Goal: Communication & Community: Answer question/provide support

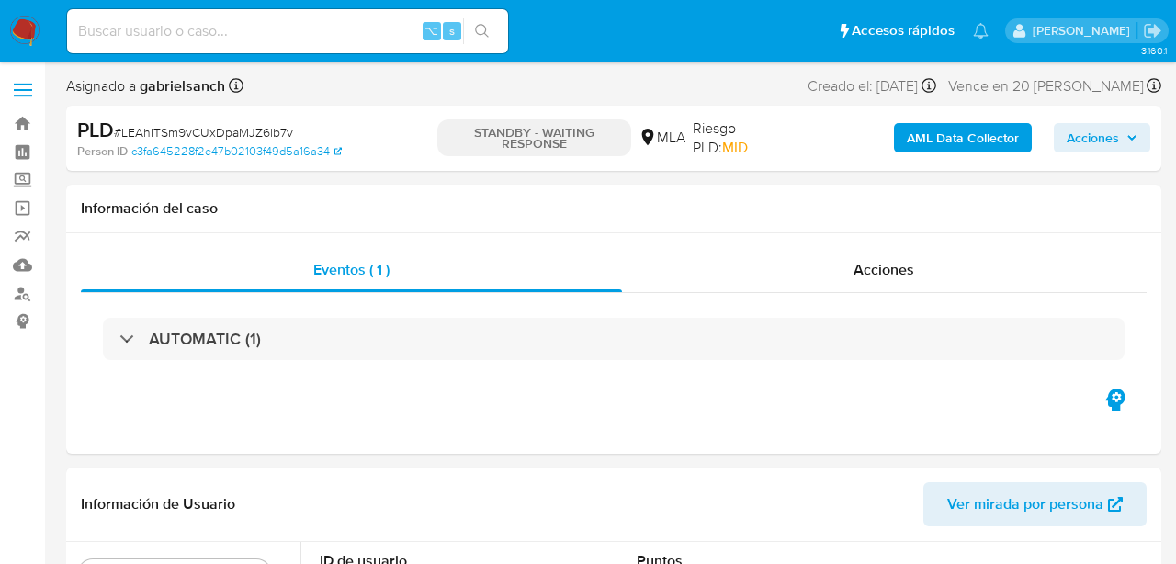
select select "10"
click at [277, 26] on input at bounding box center [287, 31] width 441 height 24
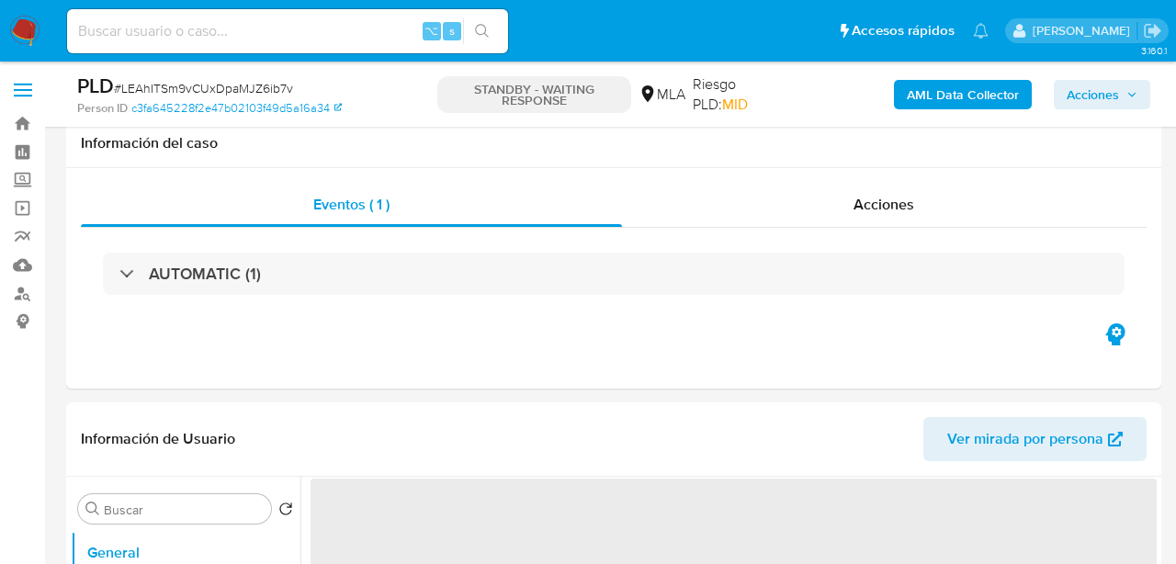
select select "10"
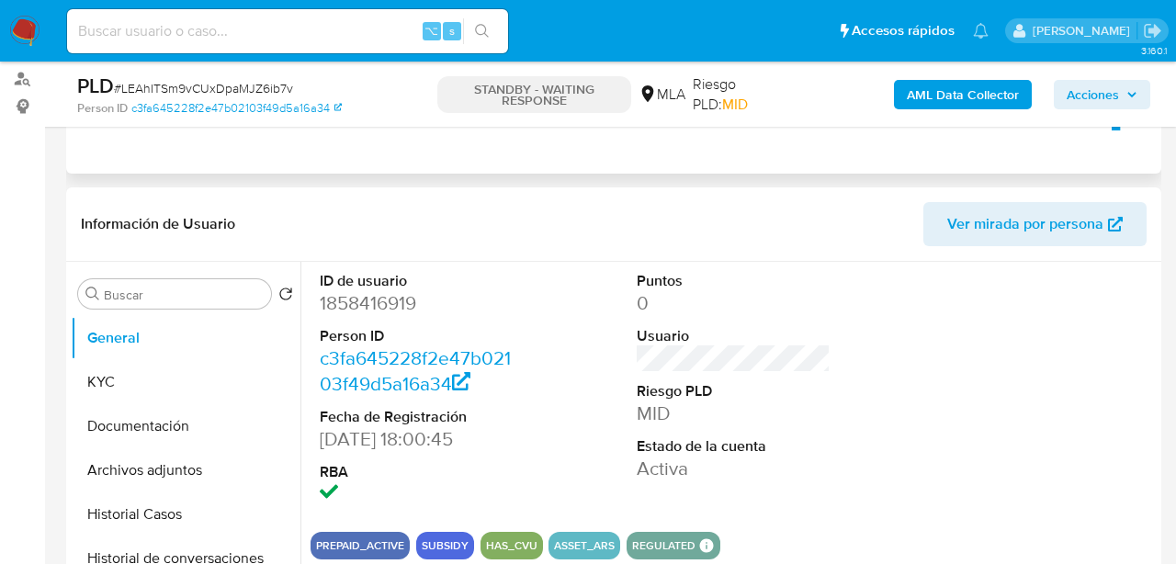
scroll to position [216, 0]
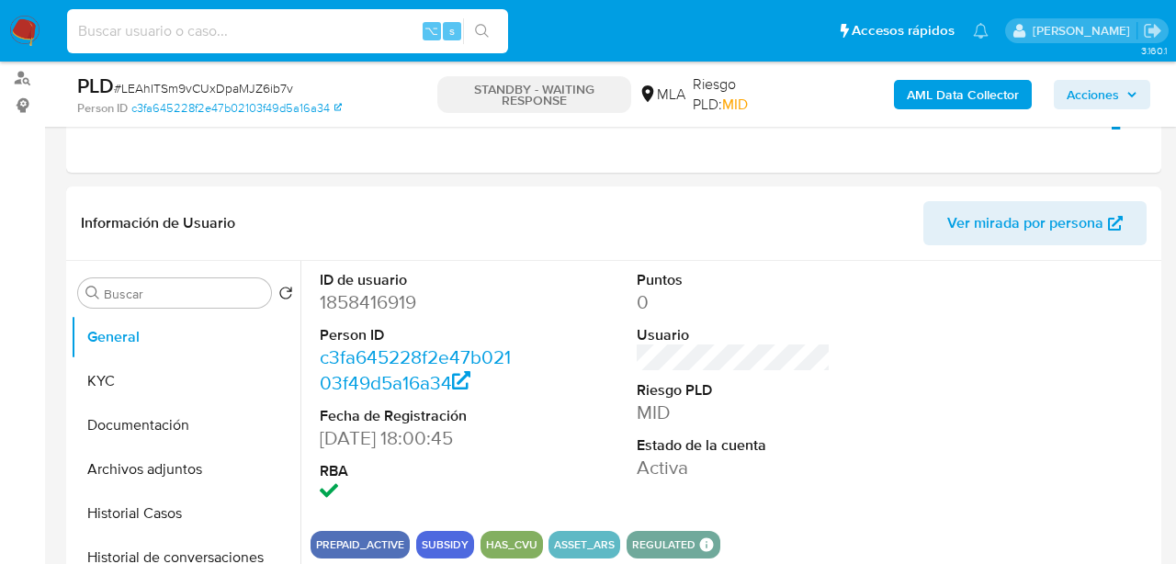
click at [283, 20] on input at bounding box center [287, 31] width 441 height 24
paste input "zjk6FREljnYVQLS6YG89EZVY"
type input "zjk6FREljnYVQLS6YG89EZVY"
click at [478, 25] on icon "search-icon" at bounding box center [482, 31] width 14 height 14
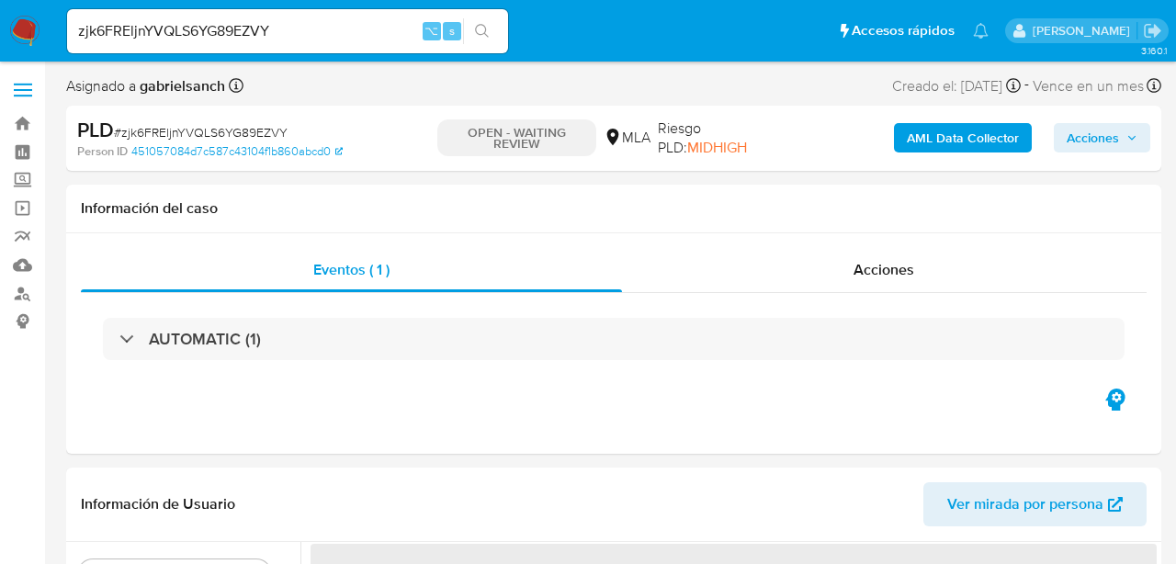
select select "10"
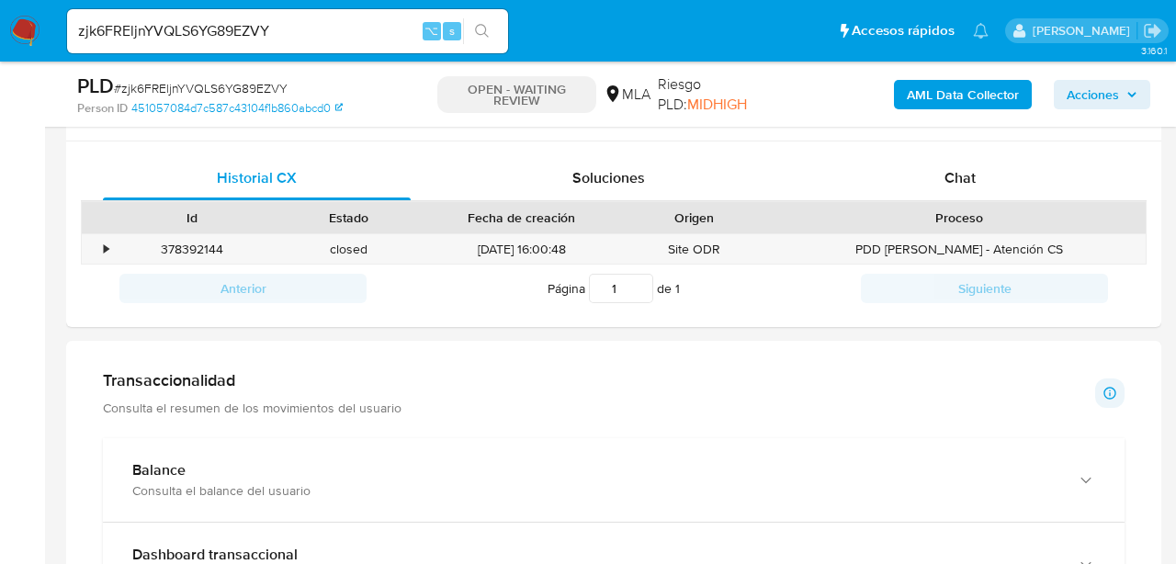
scroll to position [876, 0]
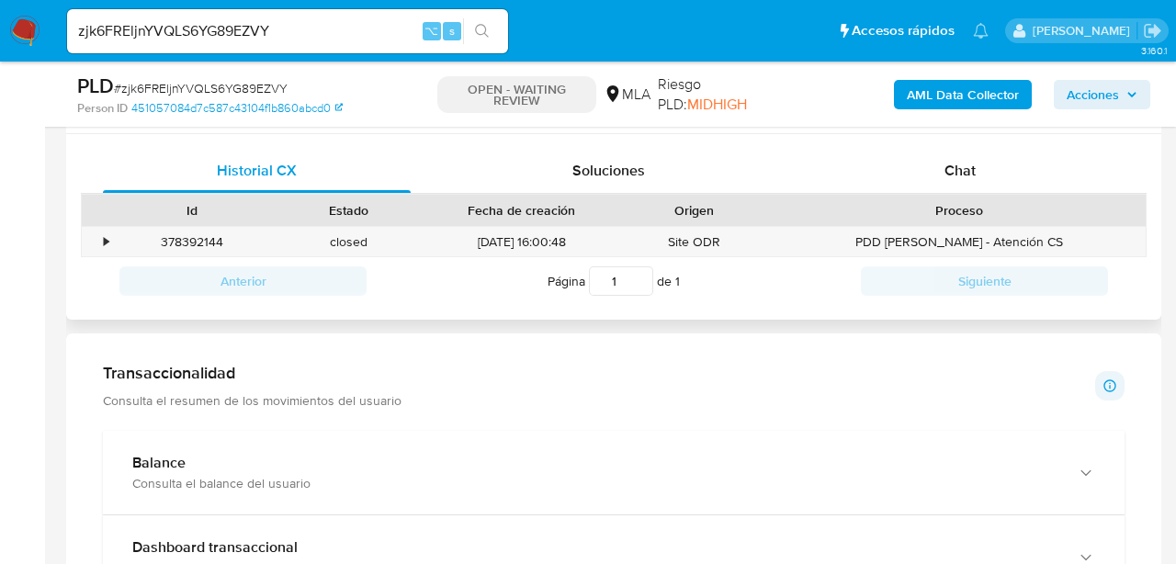
click at [854, 203] on div "Proceso" at bounding box center [959, 210] width 347 height 18
click at [854, 153] on div "Chat" at bounding box center [961, 171] width 308 height 44
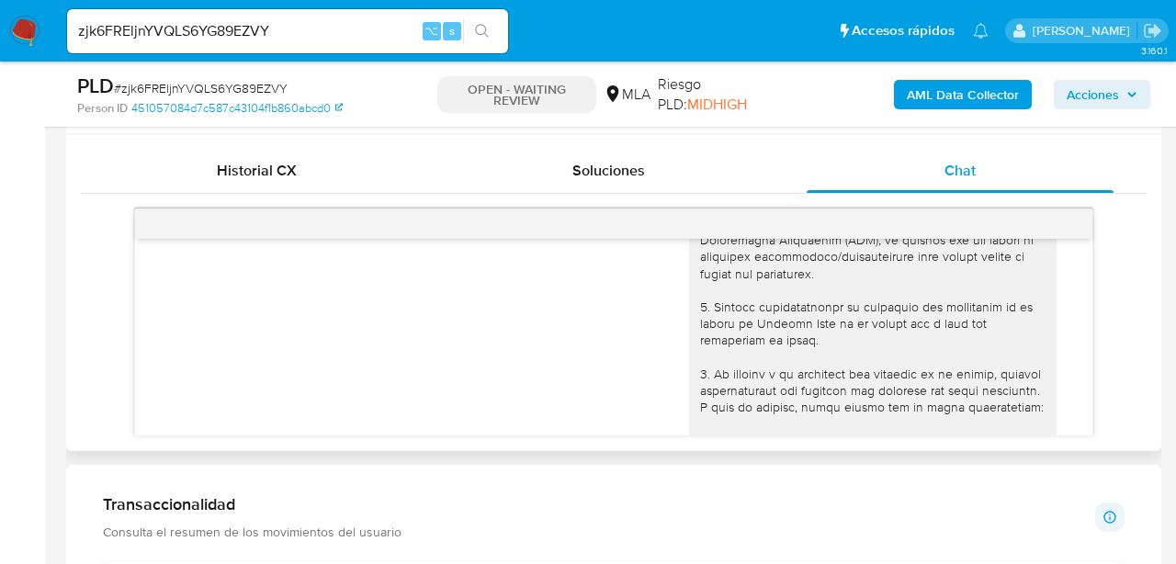
scroll to position [58, 0]
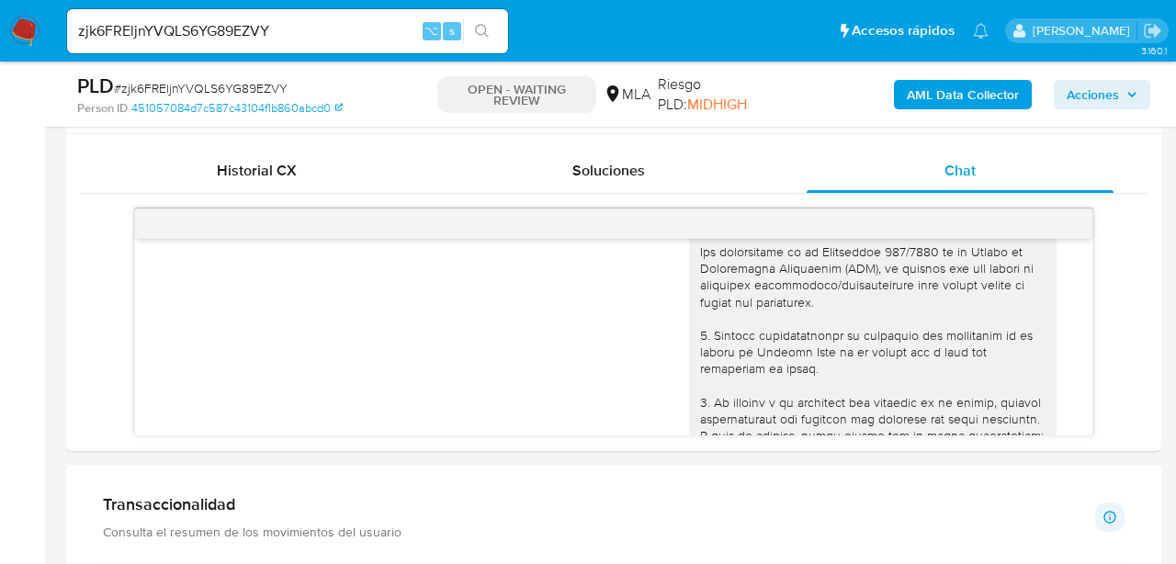
click at [231, 31] on input "zjk6FREljnYVQLS6YG89EZVY" at bounding box center [287, 31] width 441 height 24
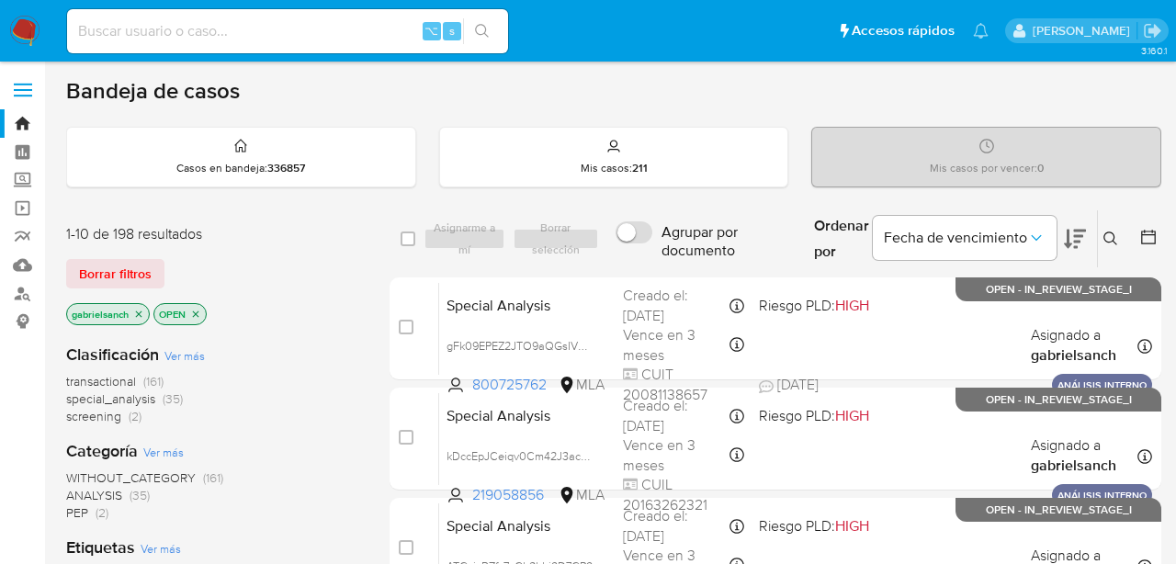
click at [1109, 235] on icon at bounding box center [1111, 239] width 15 height 15
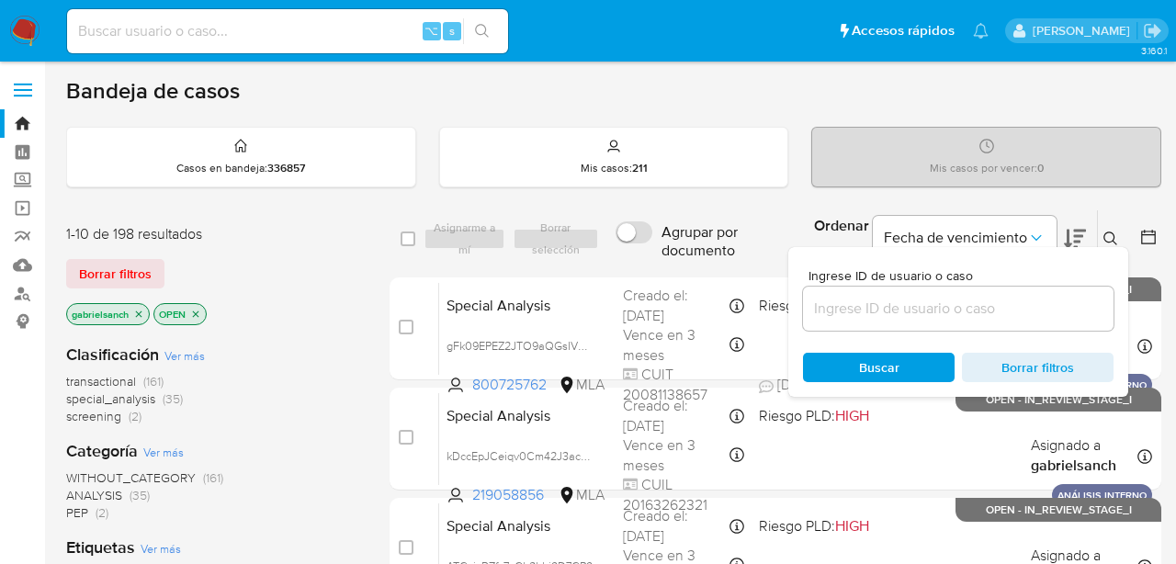
click at [898, 324] on div at bounding box center [958, 309] width 311 height 44
click at [894, 319] on input at bounding box center [958, 309] width 311 height 24
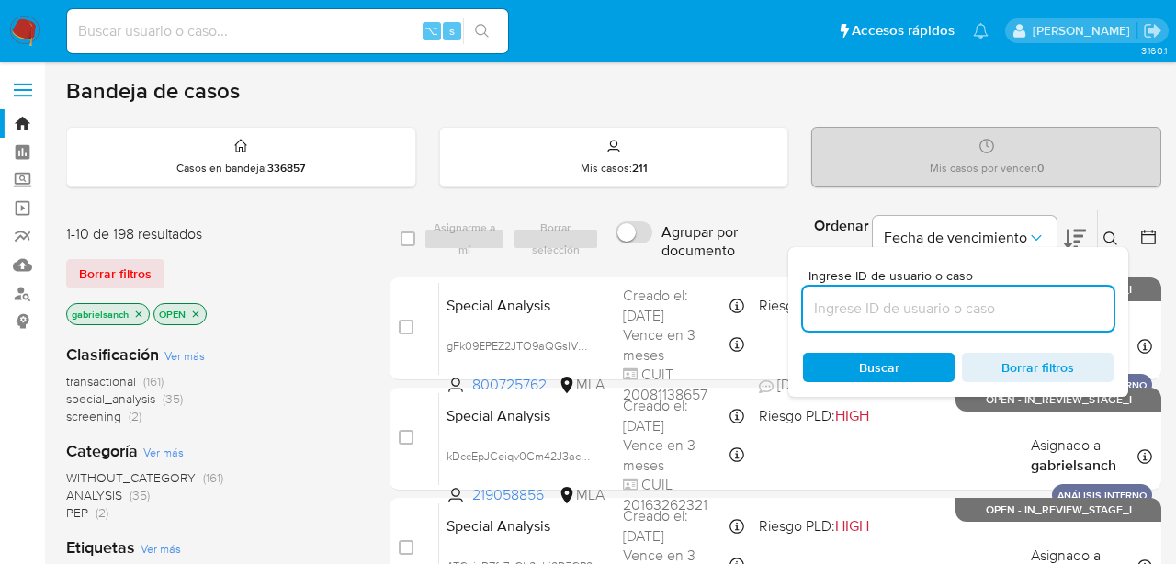
paste input "zjk6FREljnYVQLS6YG89EZVY"
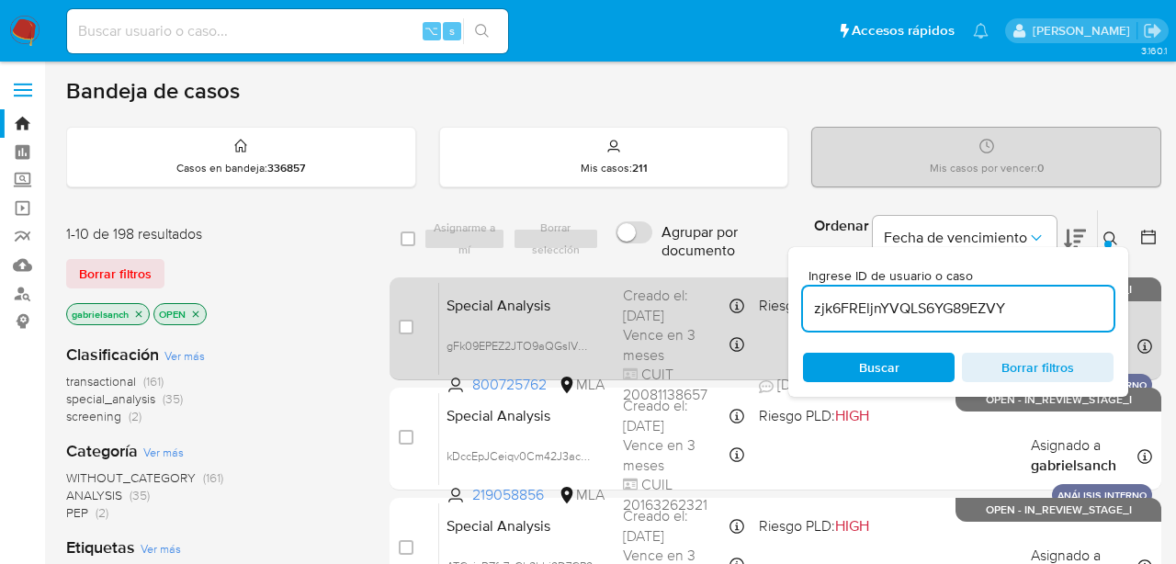
type input "zjk6FREljnYVQLS6YG89EZVY"
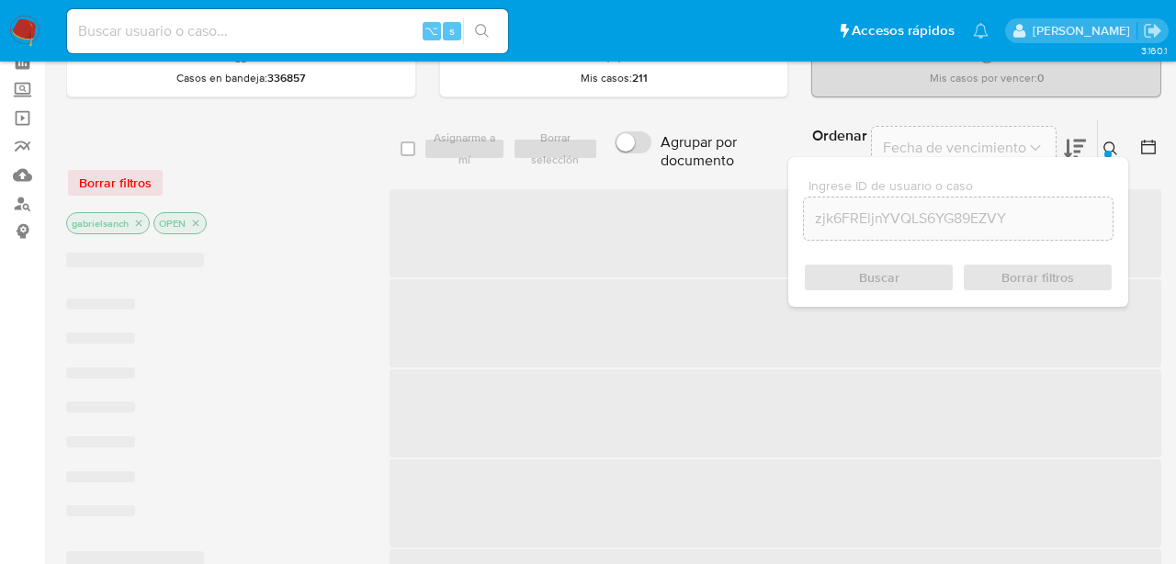
scroll to position [92, 0]
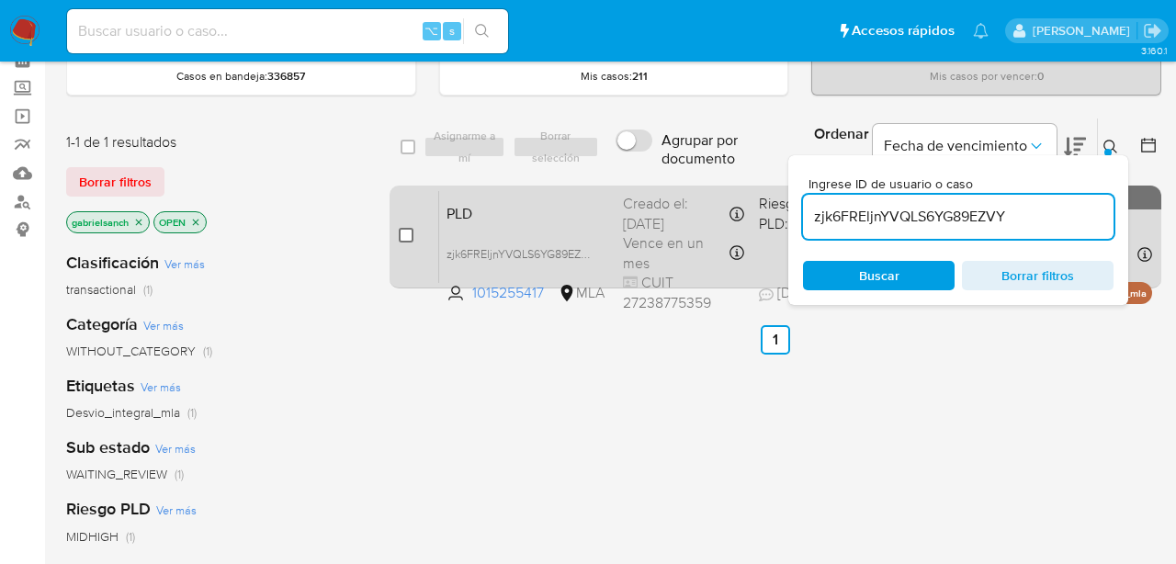
click at [411, 232] on input "checkbox" at bounding box center [406, 235] width 15 height 15
checkbox input "true"
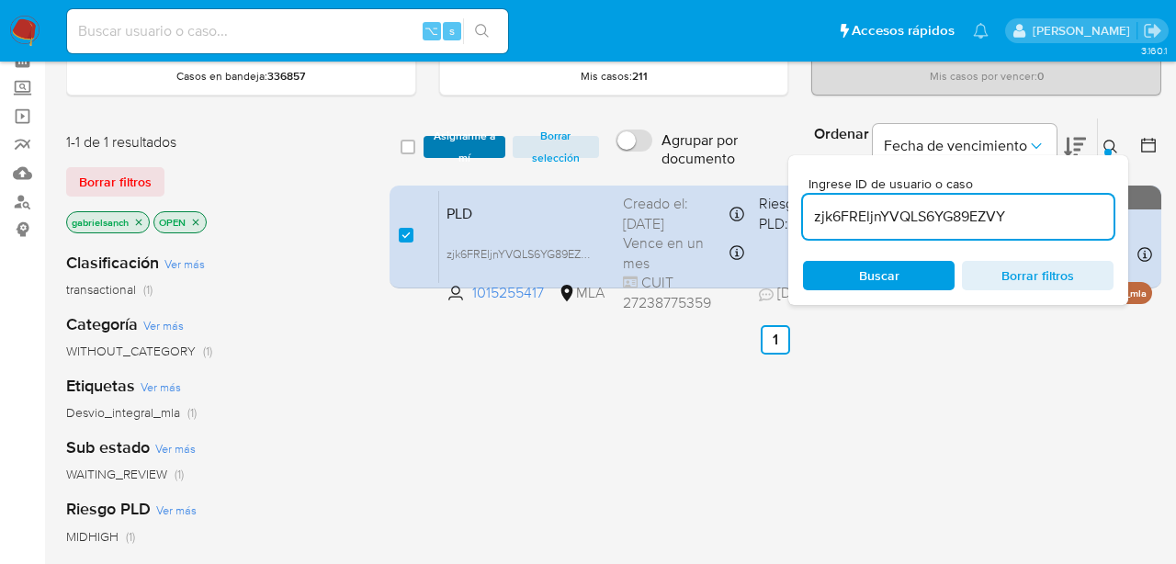
click at [447, 138] on span "Asignarme a mí" at bounding box center [464, 147] width 63 height 18
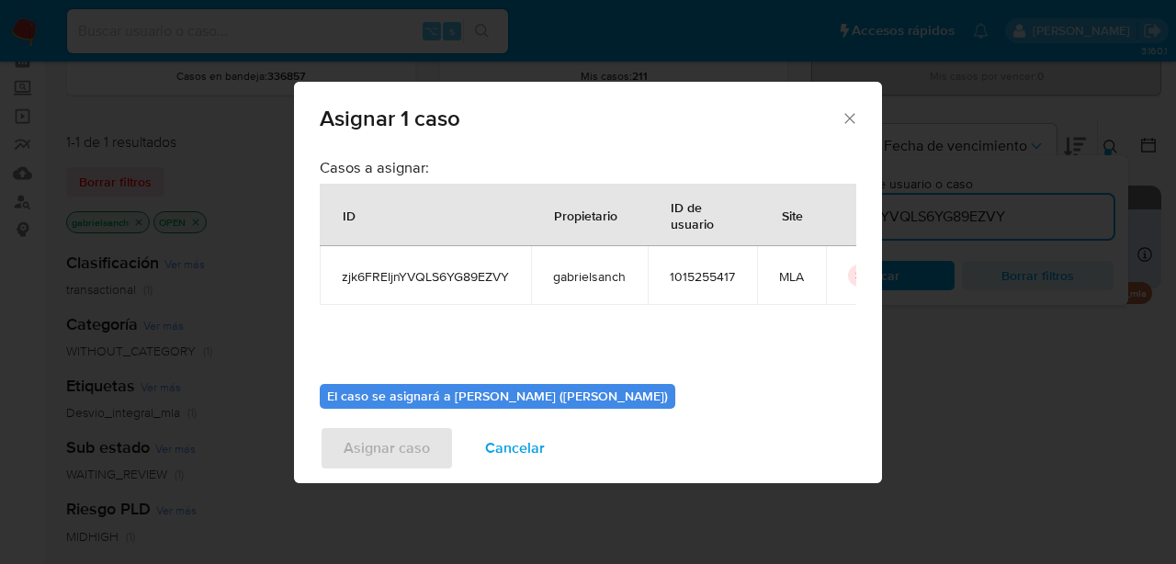
scroll to position [95, 0]
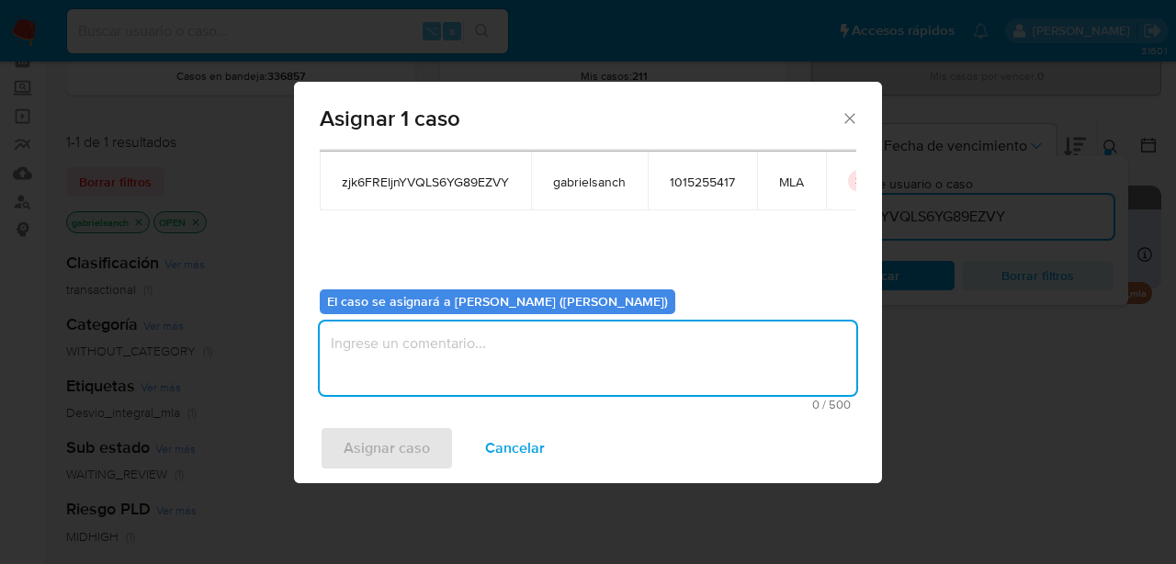
click at [499, 366] on textarea "assign-modal" at bounding box center [588, 359] width 537 height 74
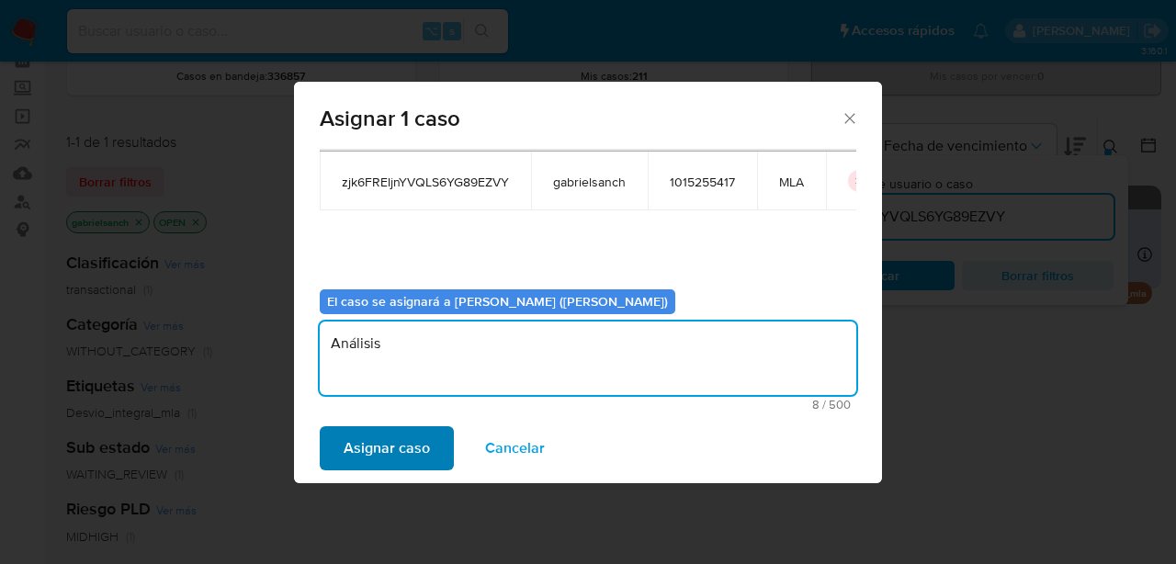
type textarea "Análisis"
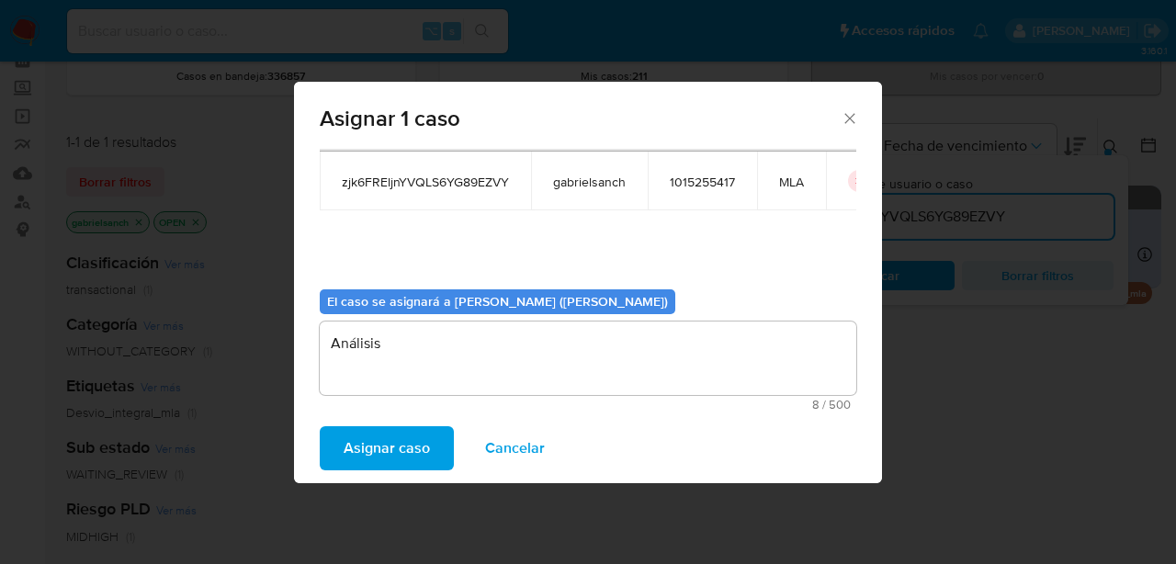
click at [424, 445] on span "Asignar caso" at bounding box center [387, 448] width 86 height 40
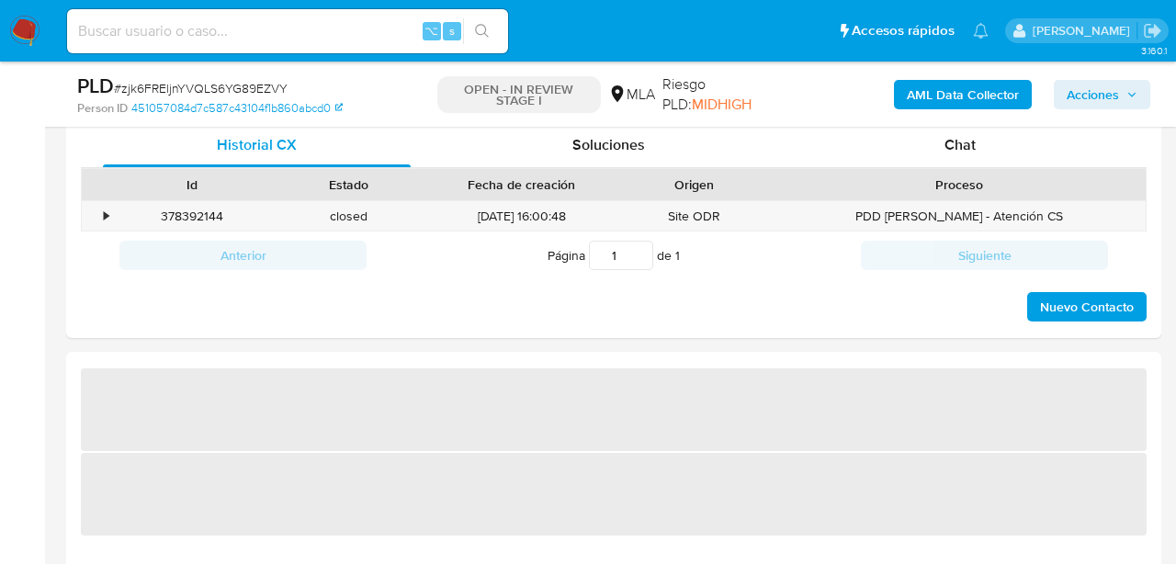
select select "10"
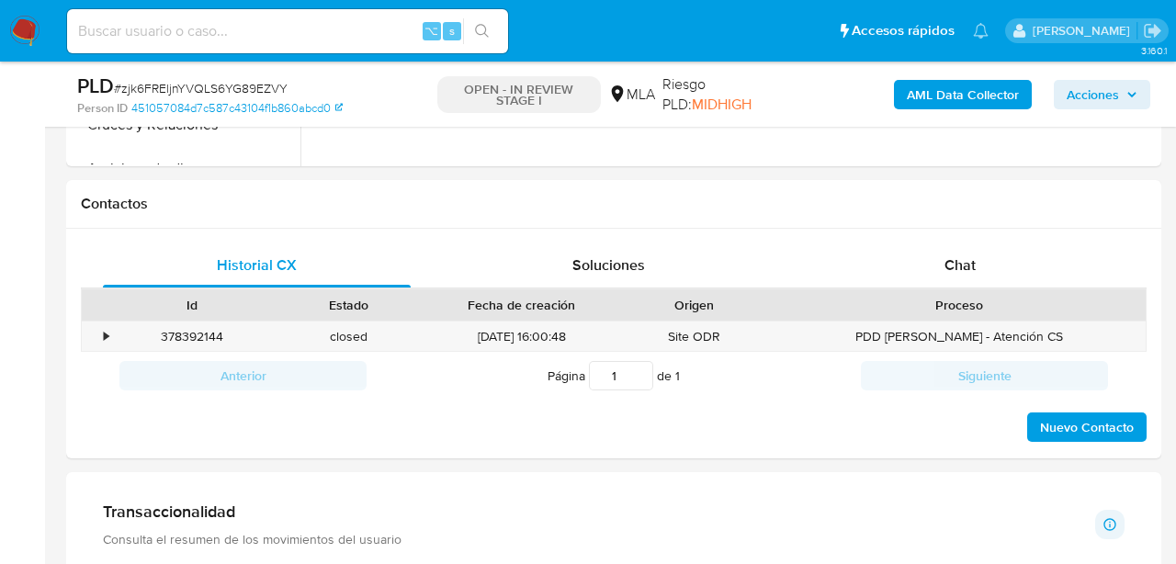
click at [1055, 287] on div "Chat" at bounding box center [961, 265] width 308 height 44
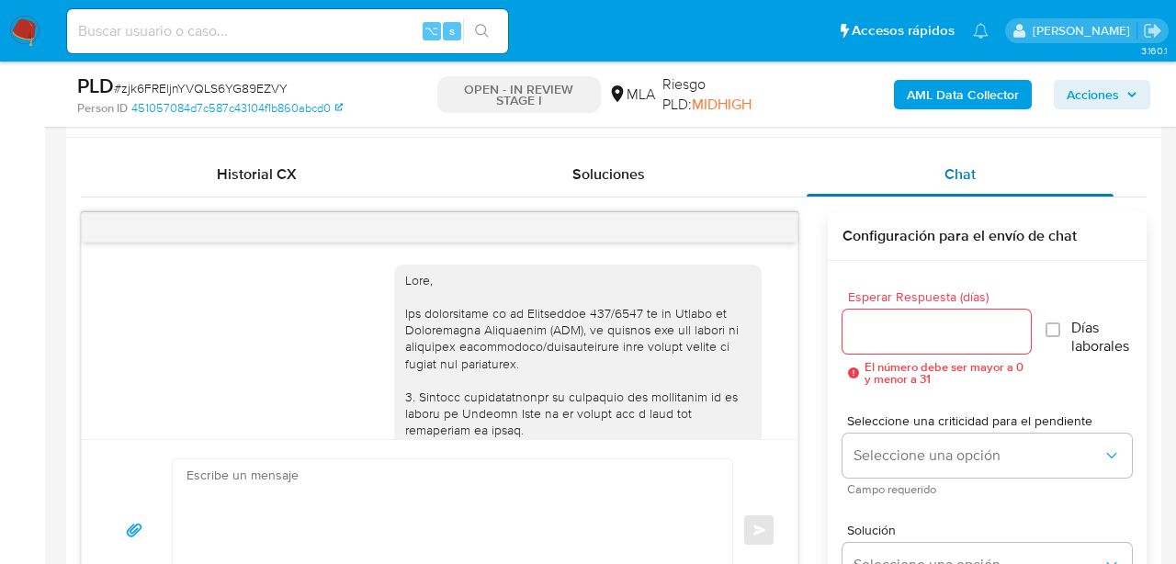
scroll to position [892, 0]
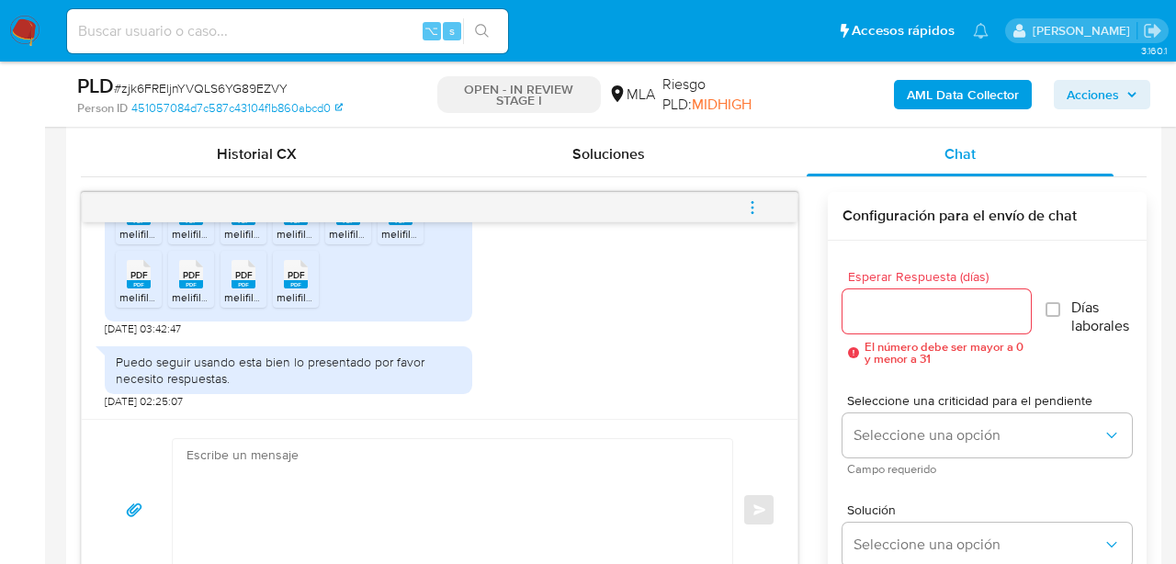
click at [248, 536] on textarea at bounding box center [448, 510] width 523 height 142
paste textarea "zjk6FREljnYVQLS6YG89EZVY"
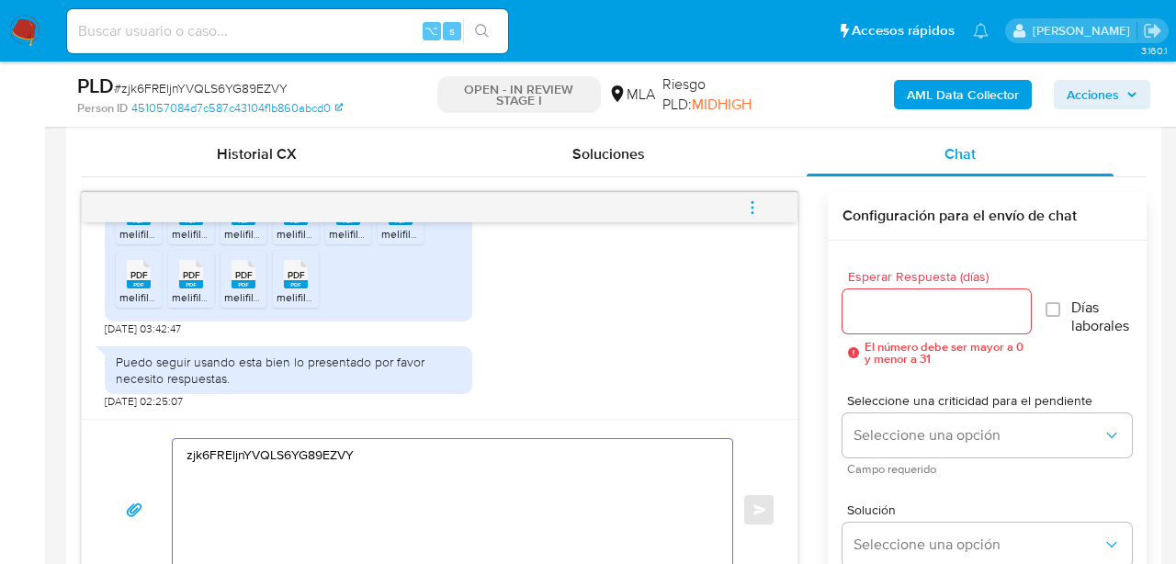
click at [917, 316] on input "Esperar Respuesta (días)" at bounding box center [937, 312] width 188 height 24
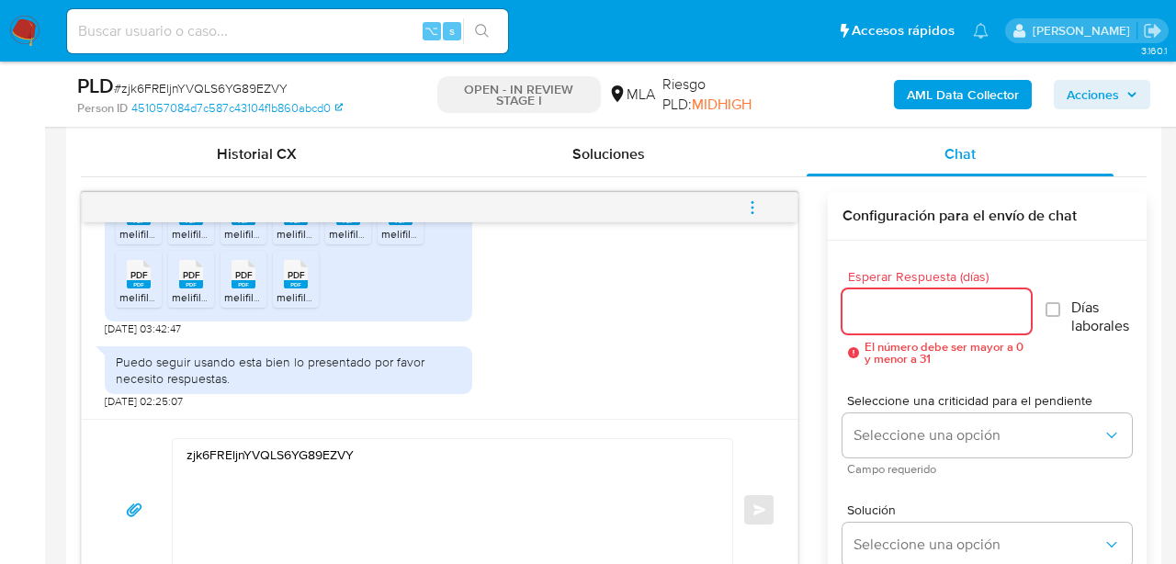
click at [345, 455] on textarea "zjk6FREljnYVQLS6YG89EZVY" at bounding box center [448, 510] width 523 height 142
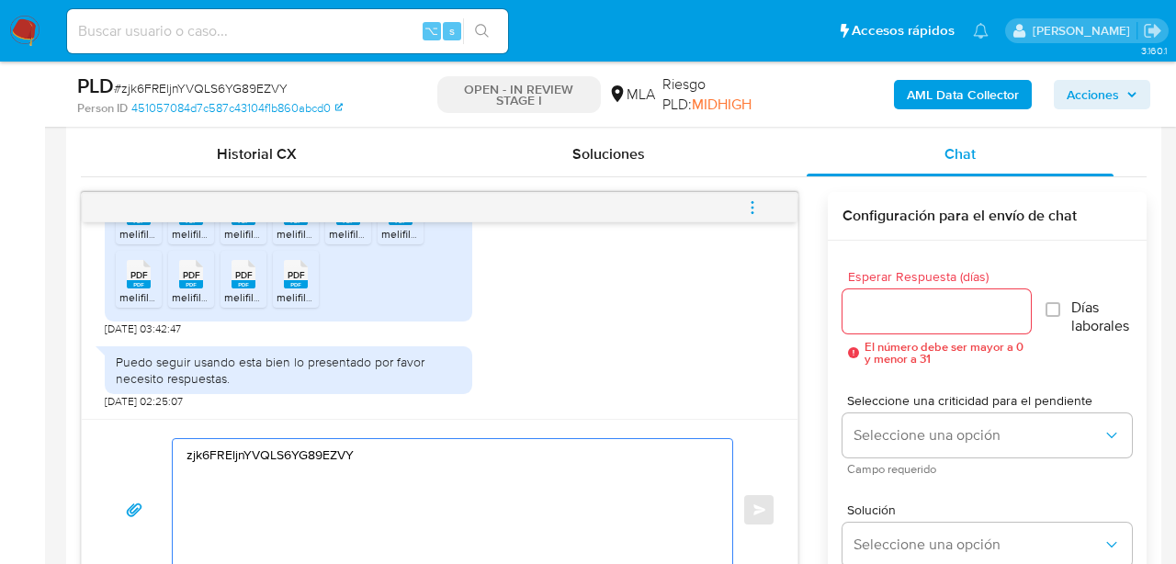
click at [345, 455] on textarea "zjk6FREljnYVQLS6YG89EZVY" at bounding box center [448, 510] width 523 height 142
paste textarea "Hola, muchas gracias por tu respuesta. 1. En este caso, necesitamos que adjunte…"
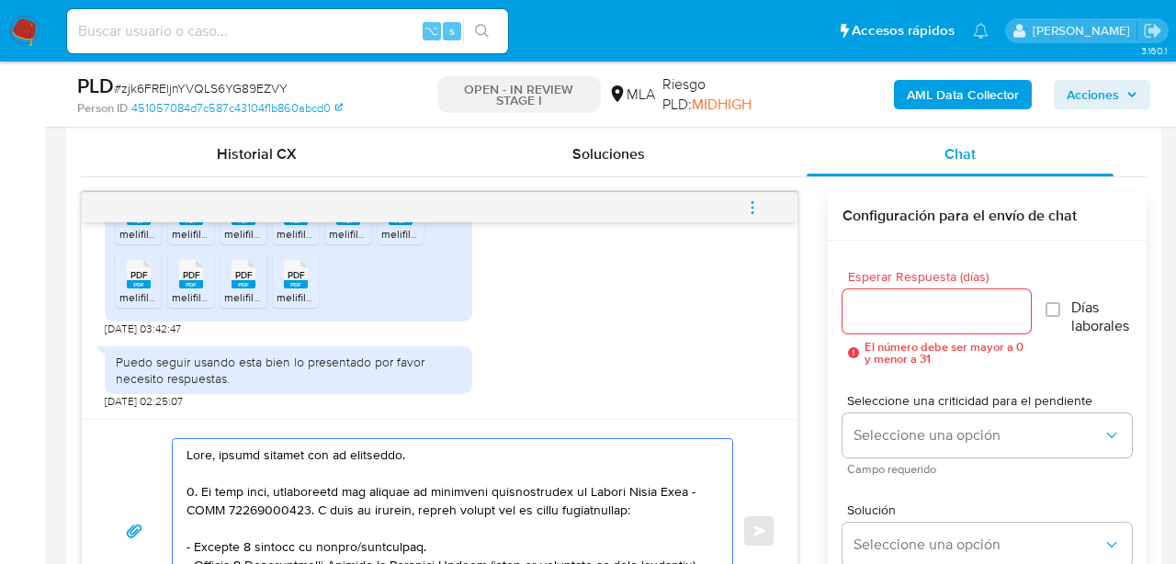
scroll to position [950, 0]
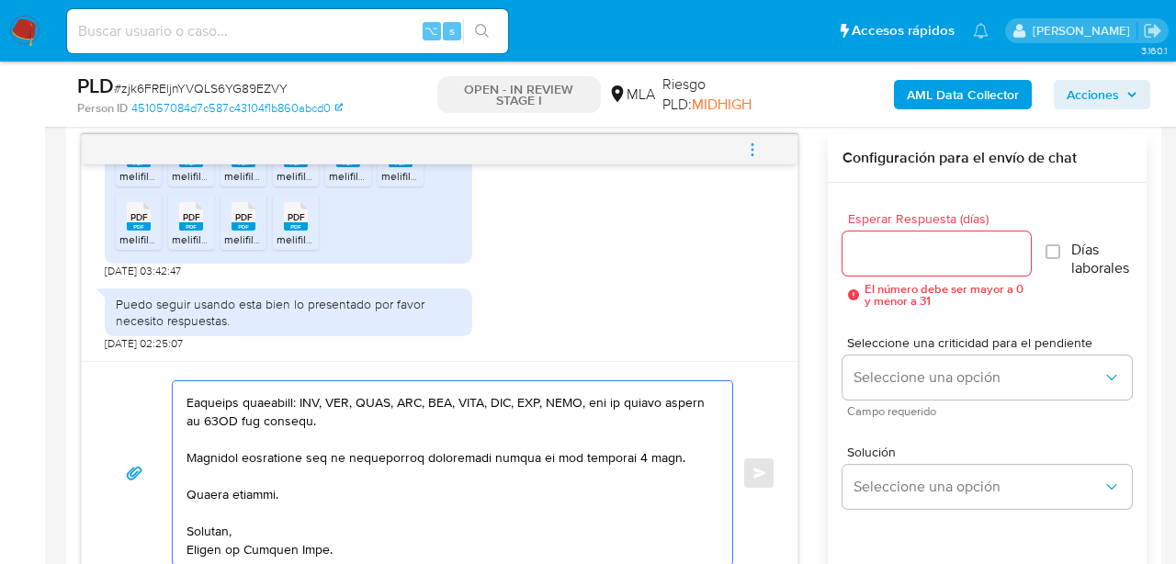
type textarea "Hola, muchas gracias por tu respuesta. 1. En este caso, necesitamos que adjunte…"
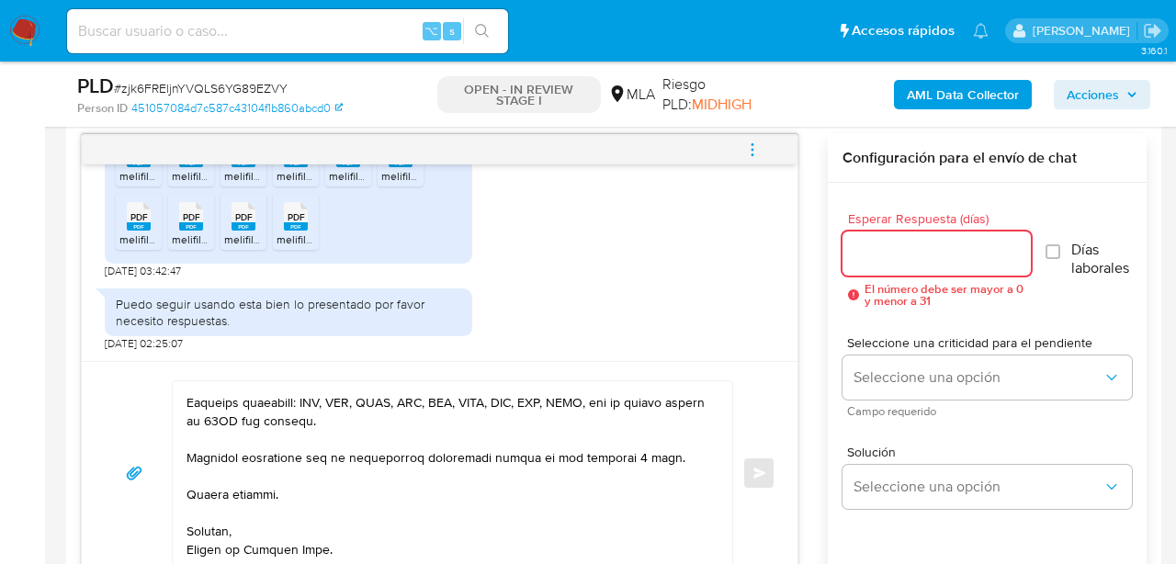
click at [902, 257] on input "Esperar Respuesta (días)" at bounding box center [937, 254] width 188 height 24
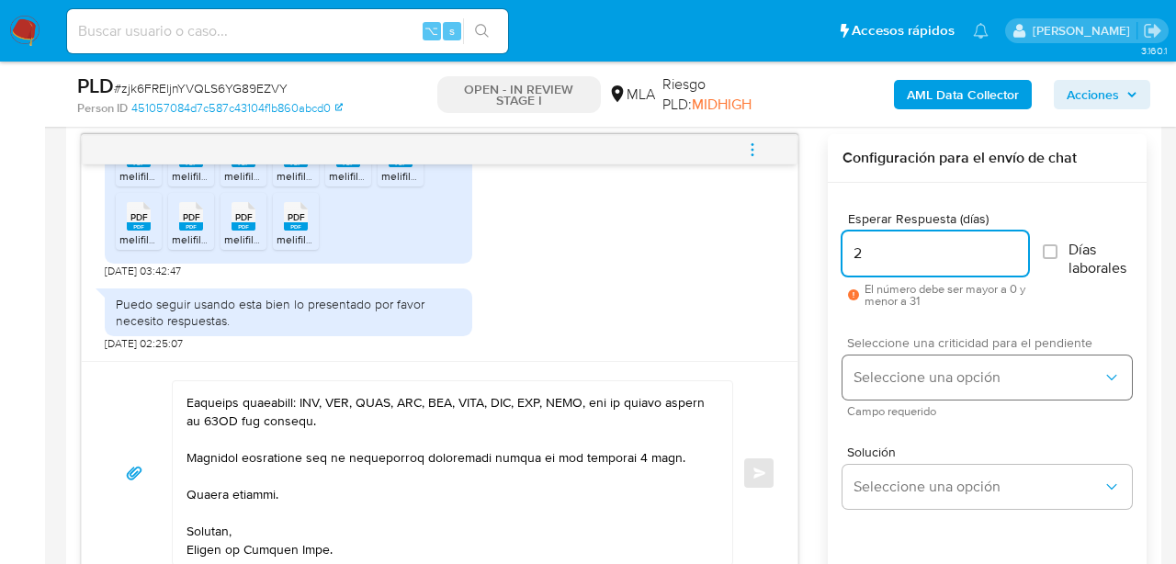
type input "2"
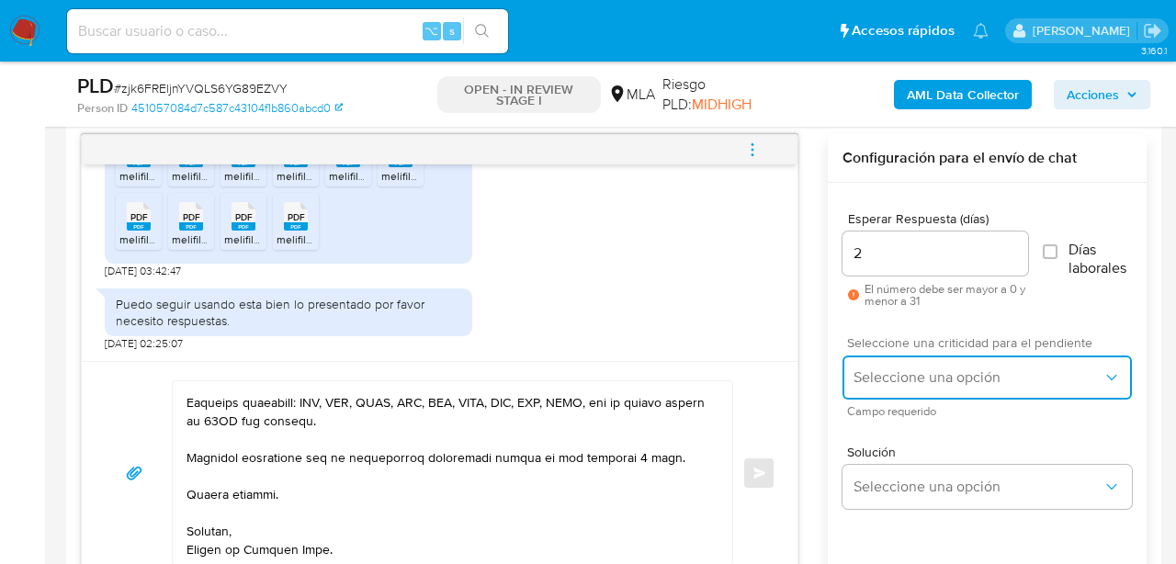
click at [844, 393] on button "Seleccione una opción" at bounding box center [987, 378] width 289 height 44
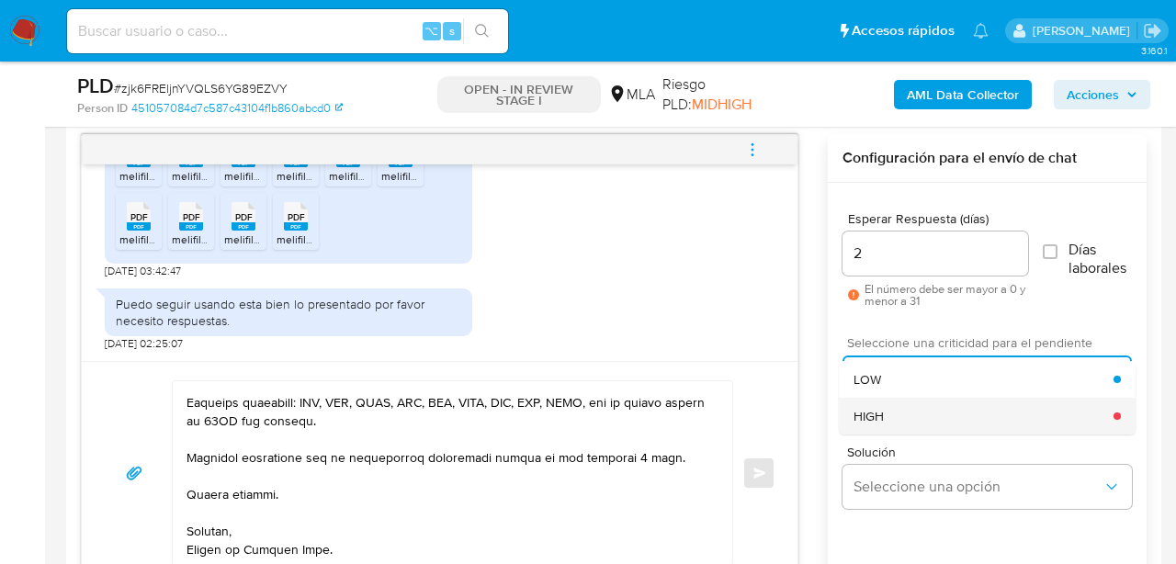
click at [865, 420] on span "HIGH" at bounding box center [869, 416] width 30 height 17
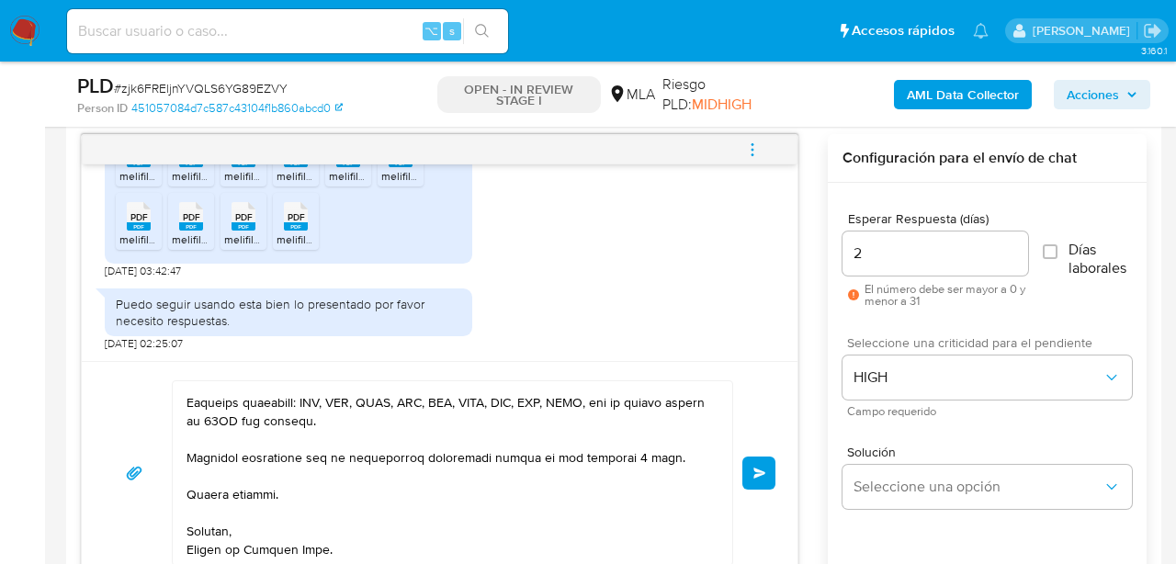
click at [762, 477] on span "Enviar" at bounding box center [759, 473] width 13 height 11
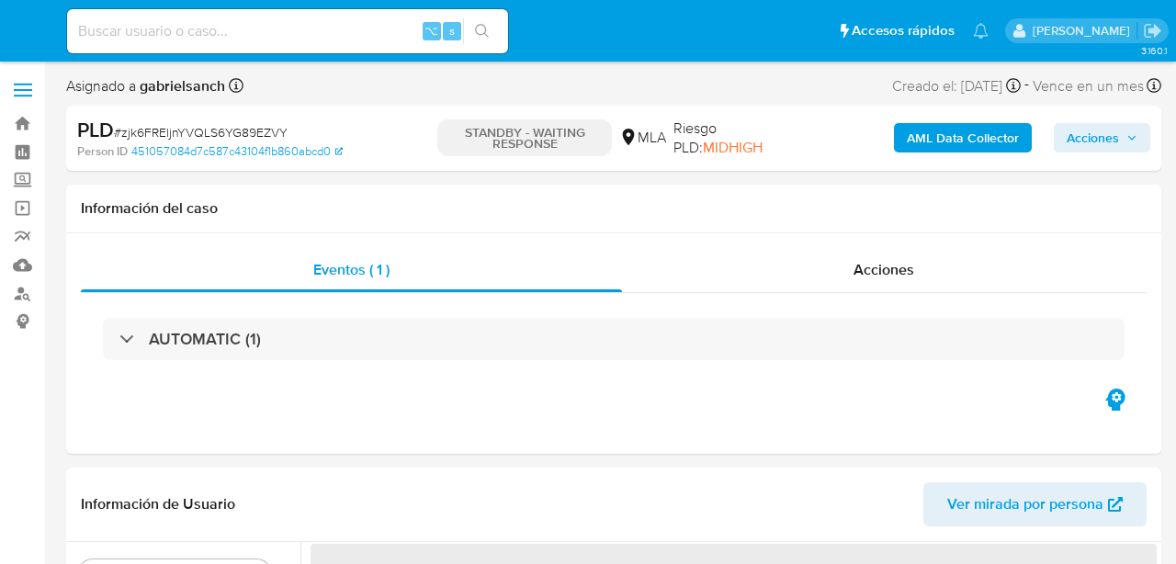
select select "10"
